Goal: Entertainment & Leisure: Consume media (video, audio)

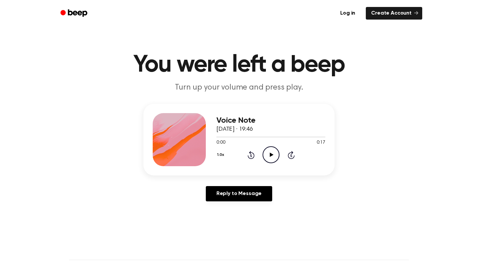
click at [271, 159] on icon "Play Audio" at bounding box center [271, 154] width 17 height 17
click at [272, 146] on icon "Play Audio" at bounding box center [271, 154] width 17 height 17
click at [271, 156] on icon "Pause Audio" at bounding box center [271, 154] width 17 height 17
click at [271, 154] on icon at bounding box center [272, 155] width 4 height 4
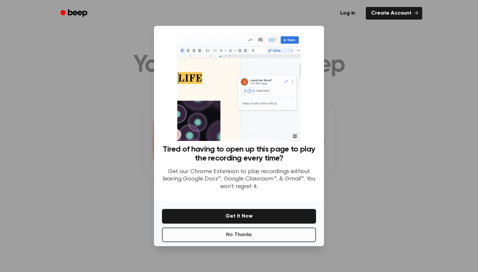
click at [243, 233] on button "No Thanks" at bounding box center [239, 235] width 154 height 15
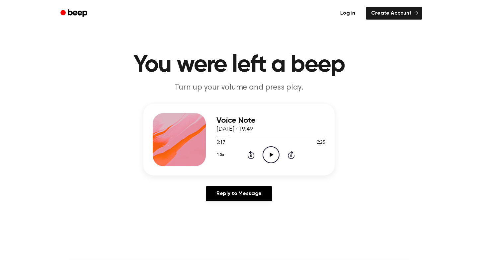
click at [276, 156] on icon "Play Audio" at bounding box center [271, 154] width 17 height 17
click at [272, 157] on icon "Play Audio" at bounding box center [271, 154] width 17 height 17
click at [272, 153] on icon "Play Audio" at bounding box center [271, 154] width 17 height 17
